Goal: Answer question/provide support

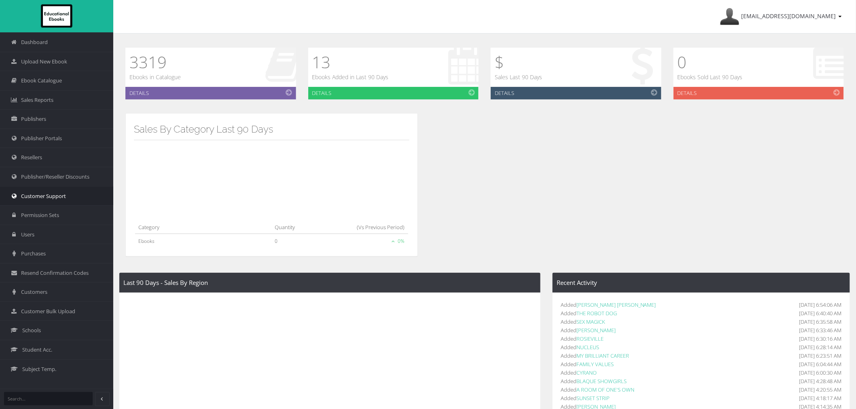
click at [74, 197] on link "Customer Support" at bounding box center [56, 195] width 113 height 19
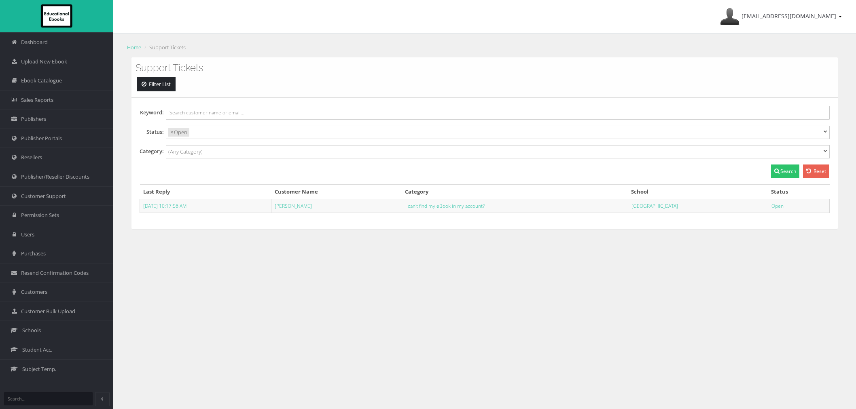
select select
click at [308, 207] on link "[PERSON_NAME]" at bounding box center [293, 206] width 37 height 7
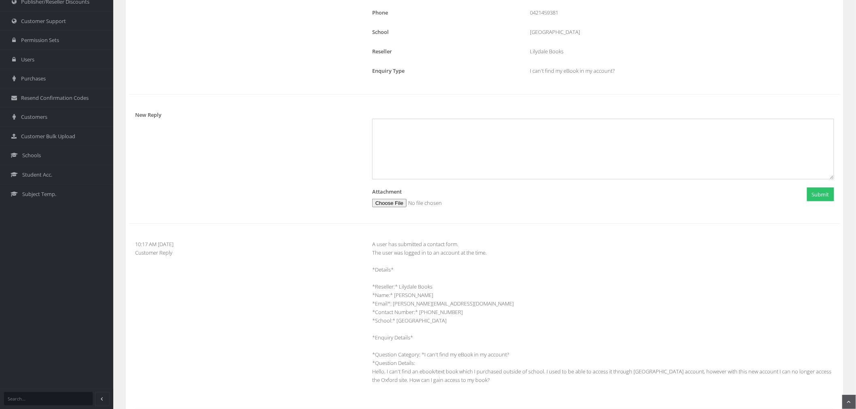
scroll to position [220, 0]
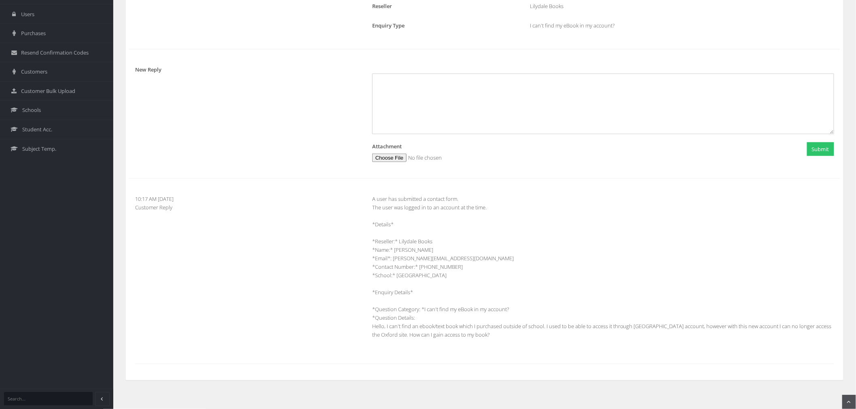
click at [490, 339] on div "A user has submitted a contact form. The user was logged in to an account at th…" at bounding box center [603, 271] width 474 height 153
click at [408, 303] on div "A user has submitted a contact form. The user was logged in to an account at th…" at bounding box center [603, 271] width 474 height 153
drag, startPoint x: 394, startPoint y: 252, endPoint x: 414, endPoint y: 250, distance: 20.0
click at [414, 250] on div "A user has submitted a contact form. The user was logged in to an account at th…" at bounding box center [603, 271] width 474 height 153
copy div "Rebecca"
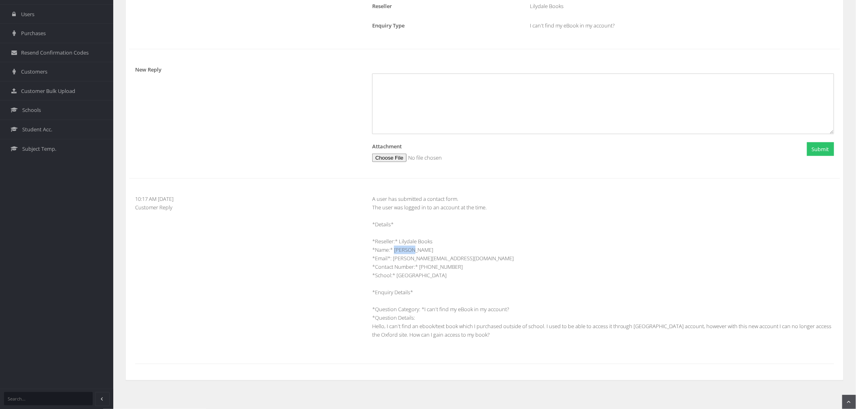
drag, startPoint x: 417, startPoint y: 252, endPoint x: 432, endPoint y: 249, distance: 15.2
click at [432, 249] on div "A user has submitted a contact form. The user was logged in to an account at th…" at bounding box center [603, 271] width 474 height 153
copy div "Carlei"
click at [451, 338] on div "A user has submitted a contact form. The user was logged in to an account at th…" at bounding box center [603, 271] width 474 height 153
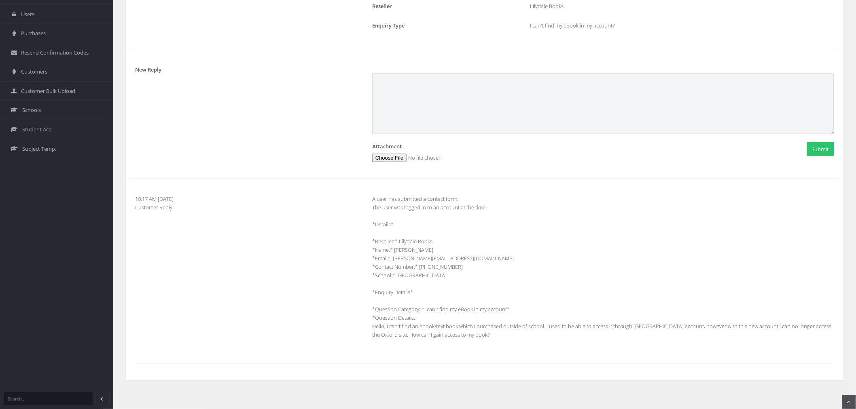
click at [459, 100] on textarea at bounding box center [603, 104] width 462 height 61
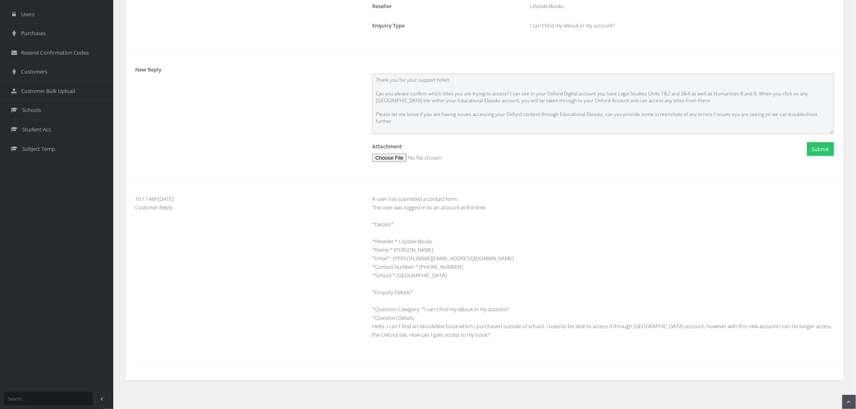
scroll to position [5, 0]
type textarea "Thank you for your support ticket. Can you please confirm which titles you are …"
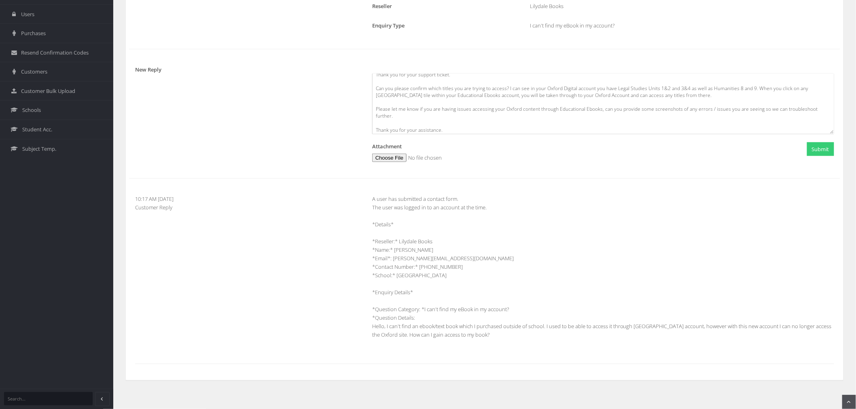
click at [810, 154] on button "Submit" at bounding box center [820, 149] width 27 height 14
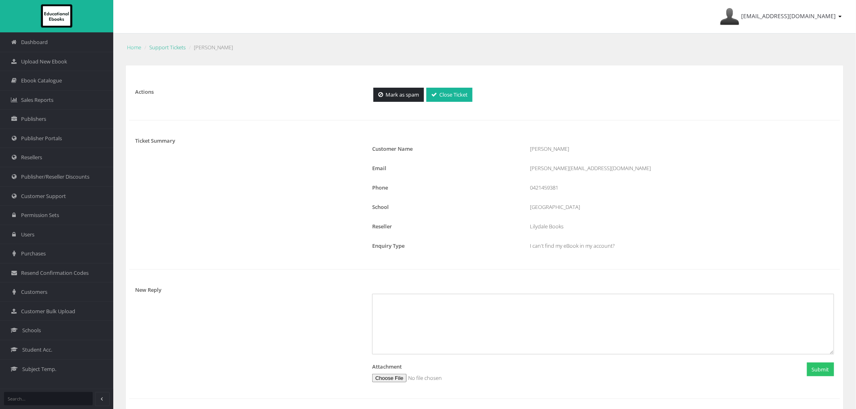
click at [163, 44] on link "Support Tickets" at bounding box center [167, 47] width 36 height 7
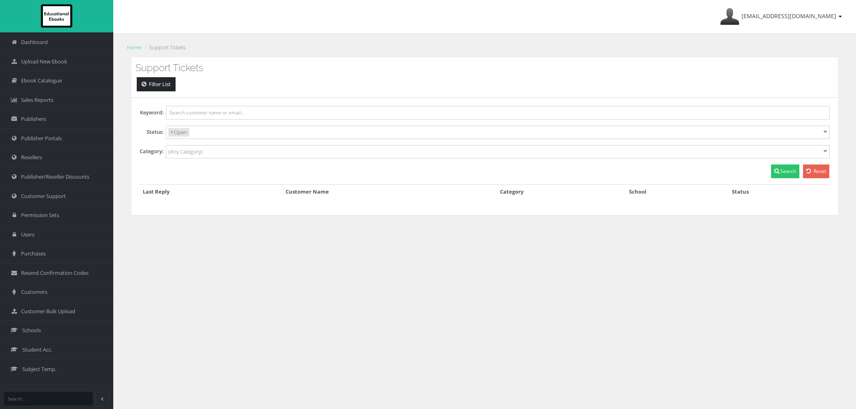
select select
click at [43, 155] on link "Resellers" at bounding box center [56, 157] width 113 height 19
